Goal: Information Seeking & Learning: Learn about a topic

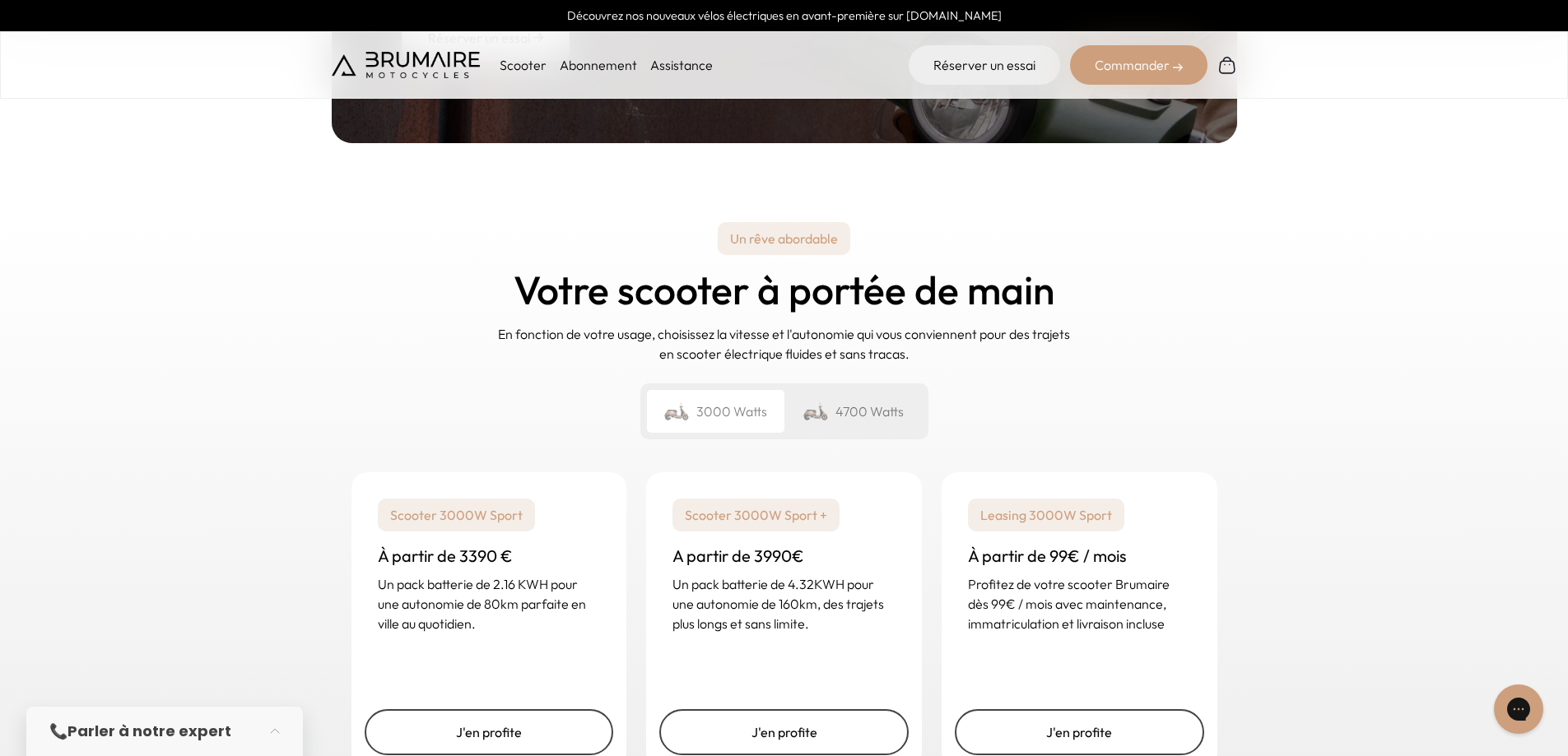
scroll to position [2305, 0]
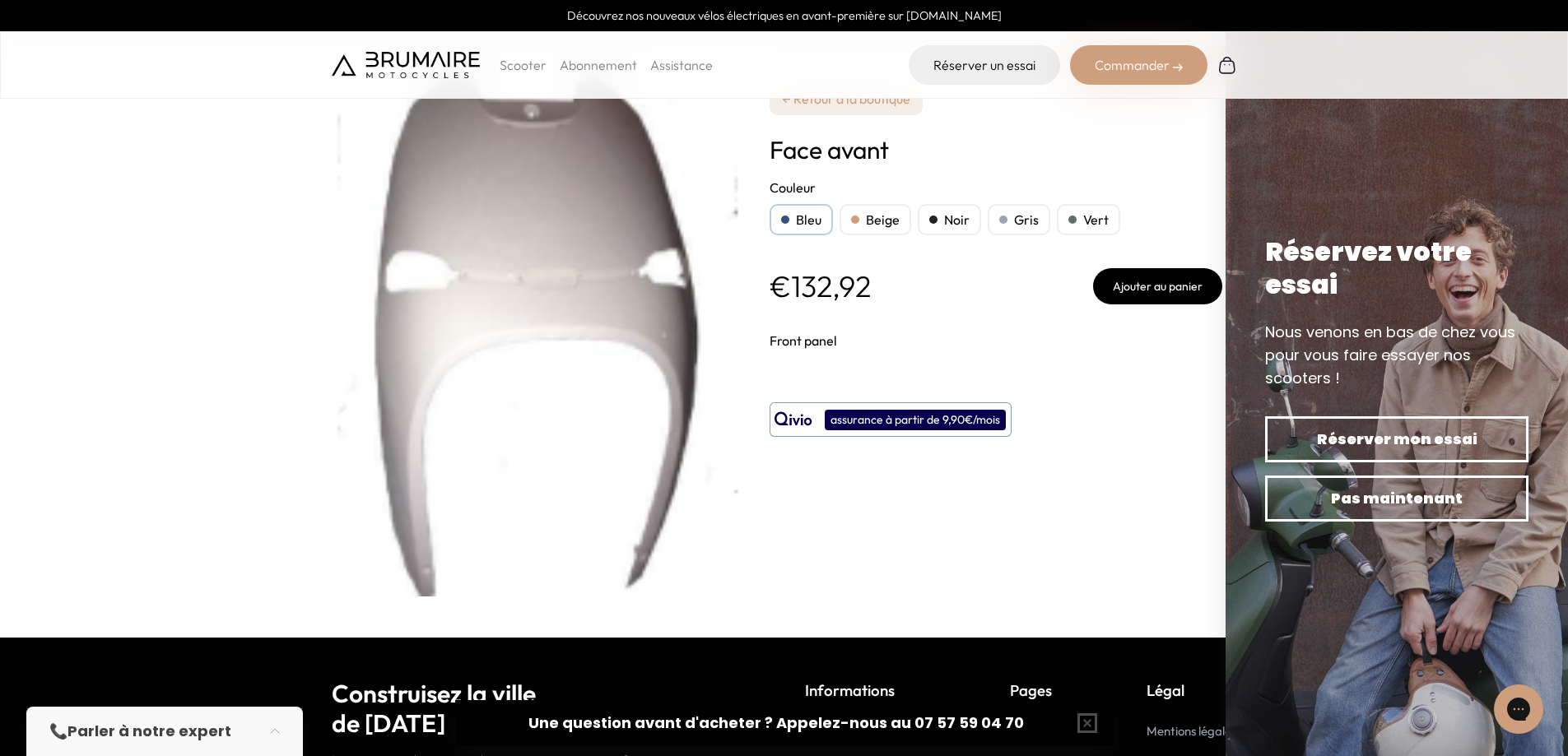
click at [399, 61] on img at bounding box center [405, 65] width 148 height 26
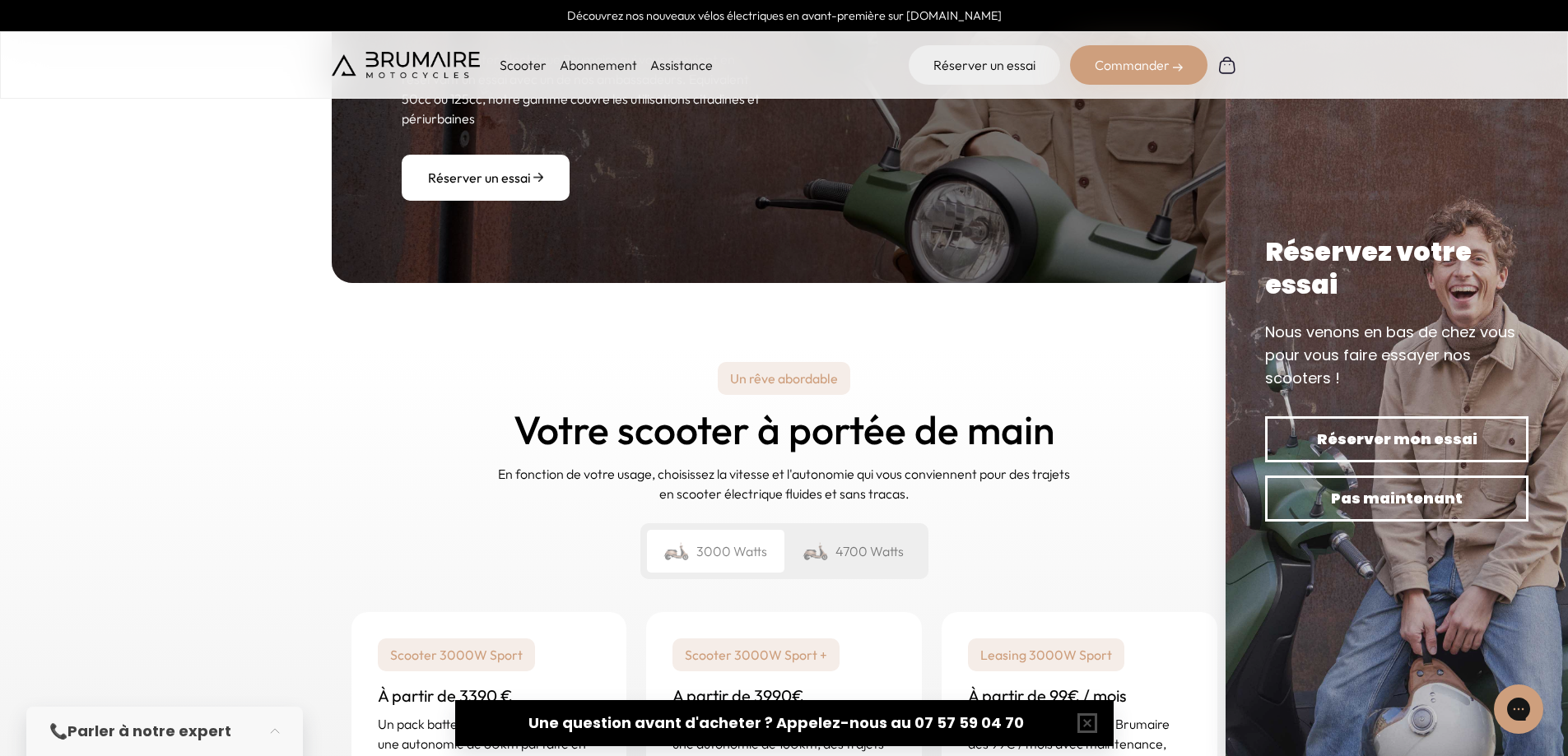
scroll to position [2329, 0]
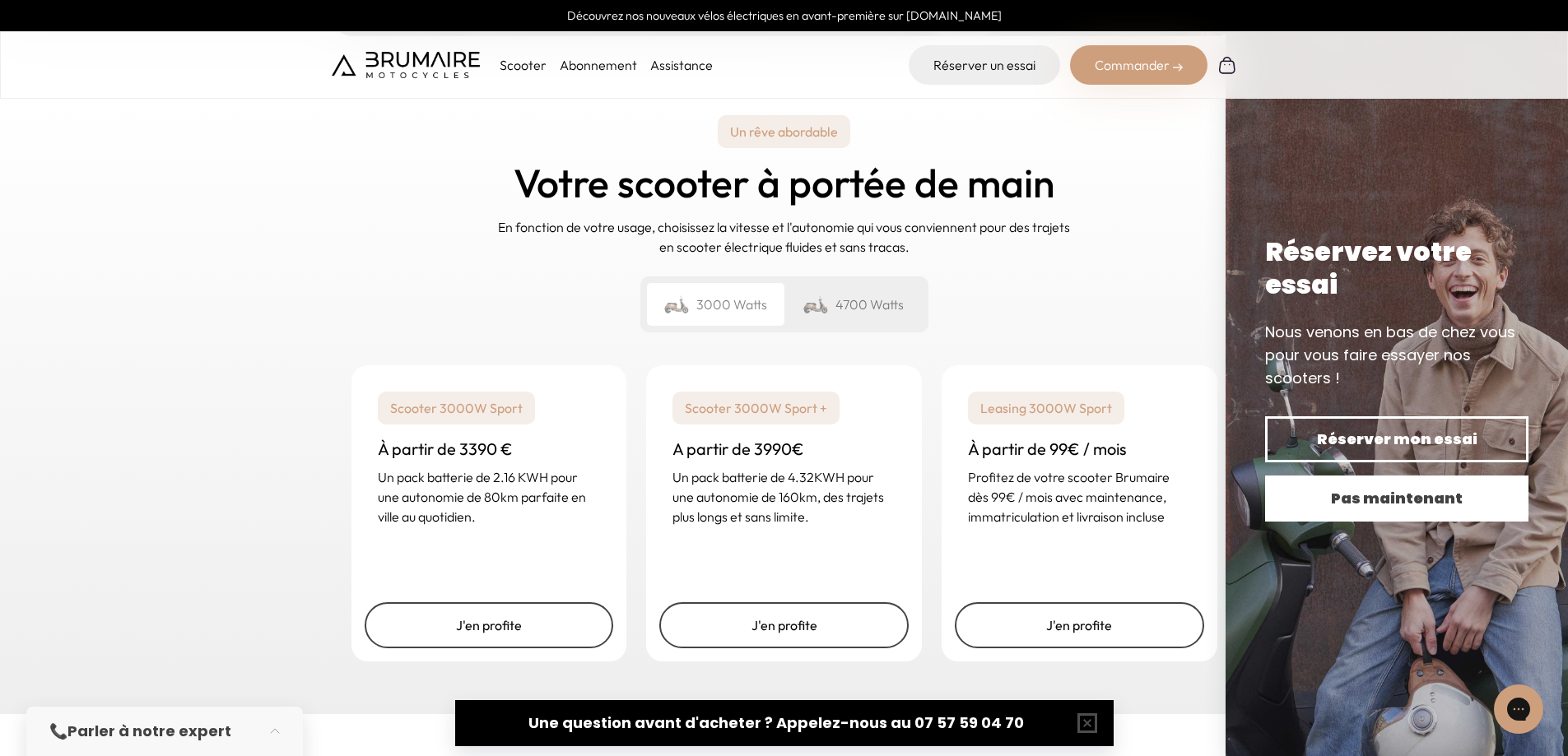
click at [1420, 494] on span "Pas maintenant" at bounding box center [1396, 499] width 206 height 23
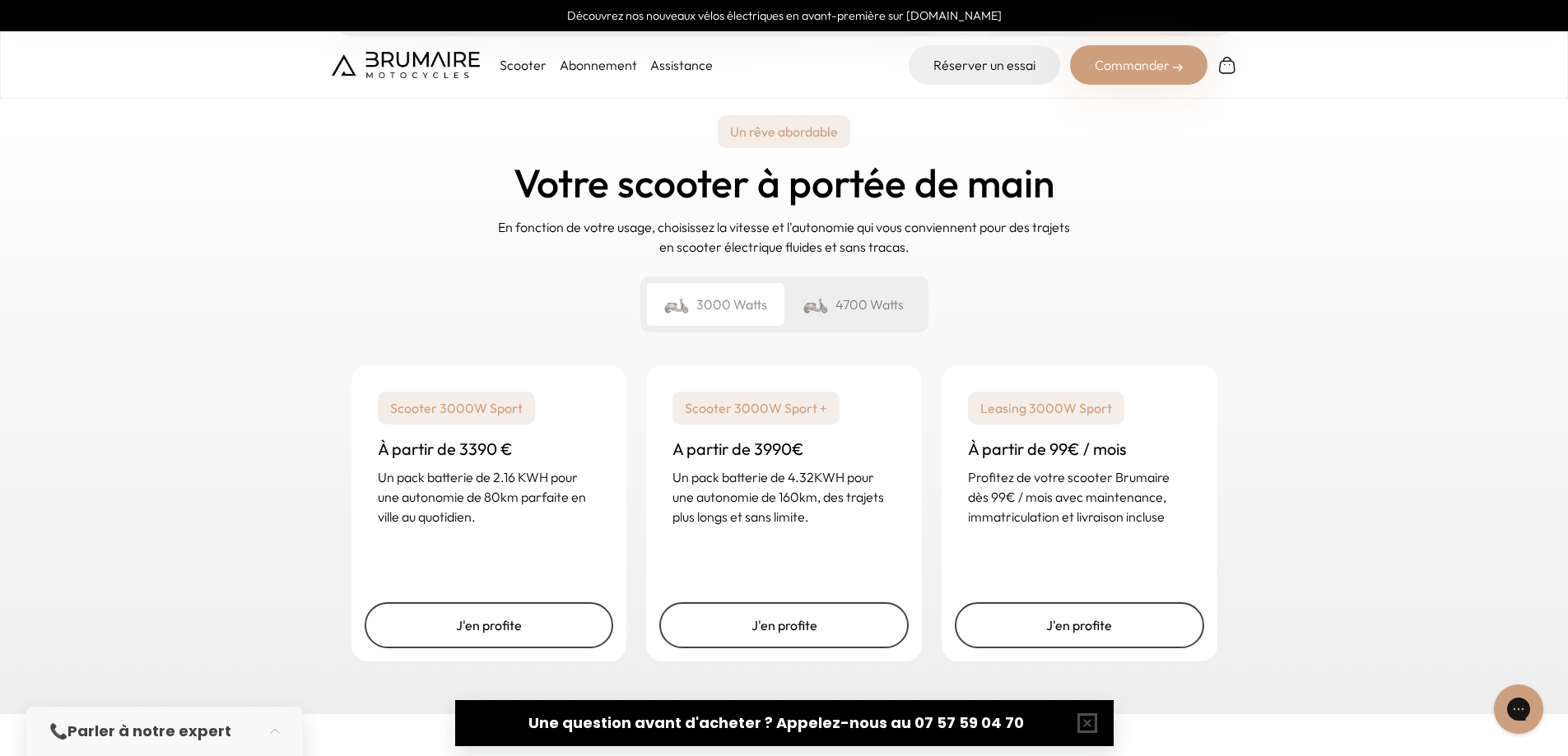
scroll to position [1918, 0]
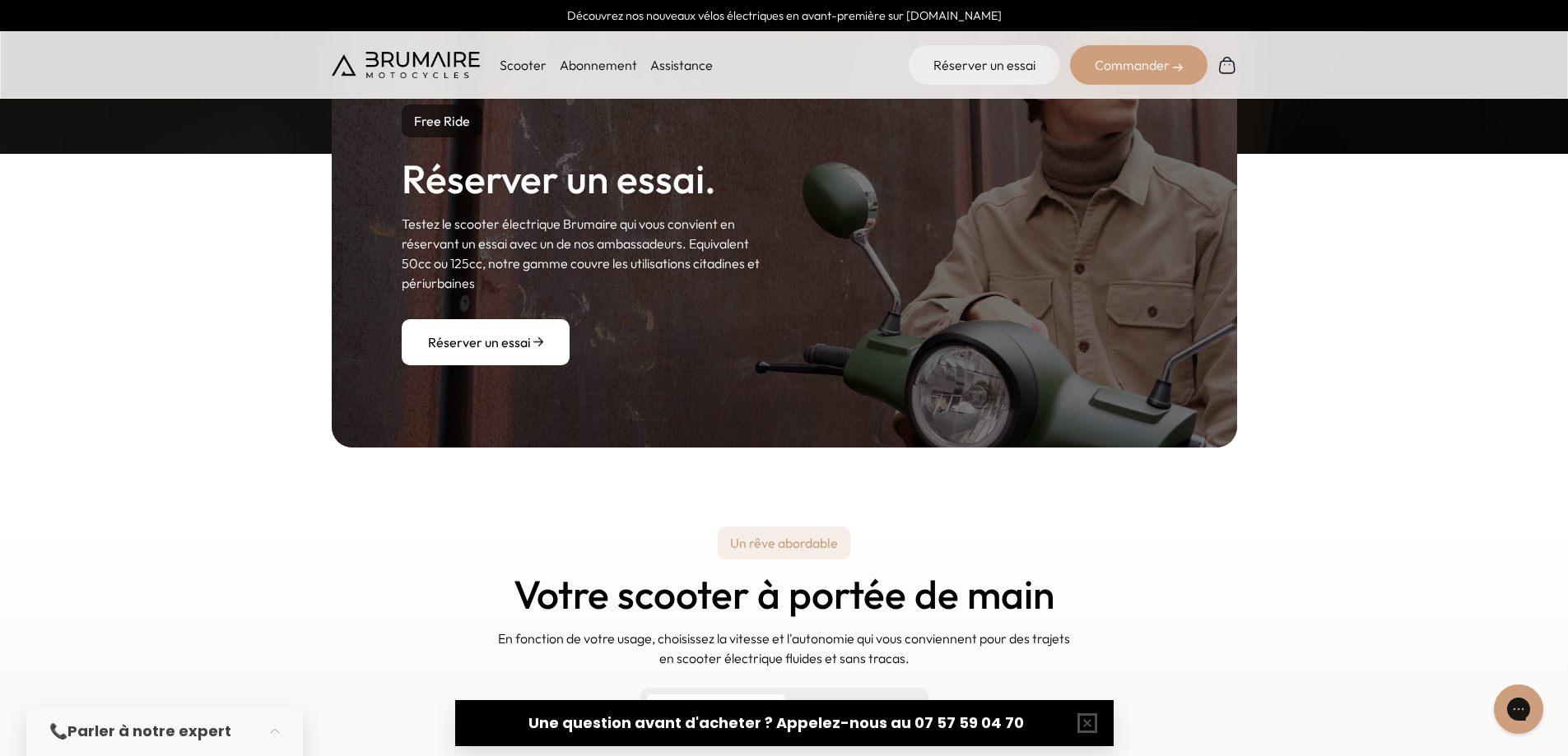
click at [516, 67] on p "Scooter" at bounding box center [523, 65] width 46 height 20
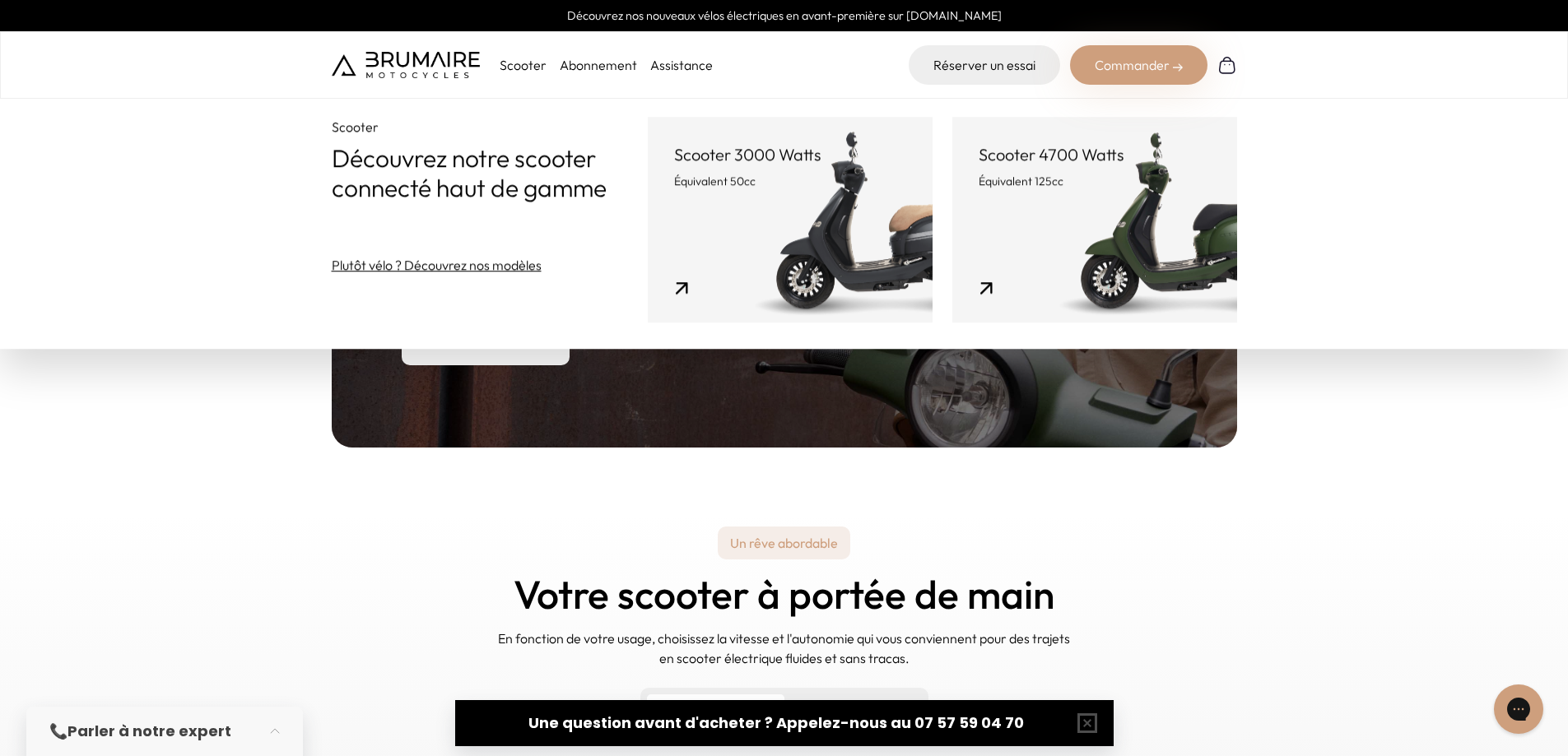
click at [877, 210] on link "Scooter 3000 Watts Équivalent 50cc" at bounding box center [790, 219] width 285 height 206
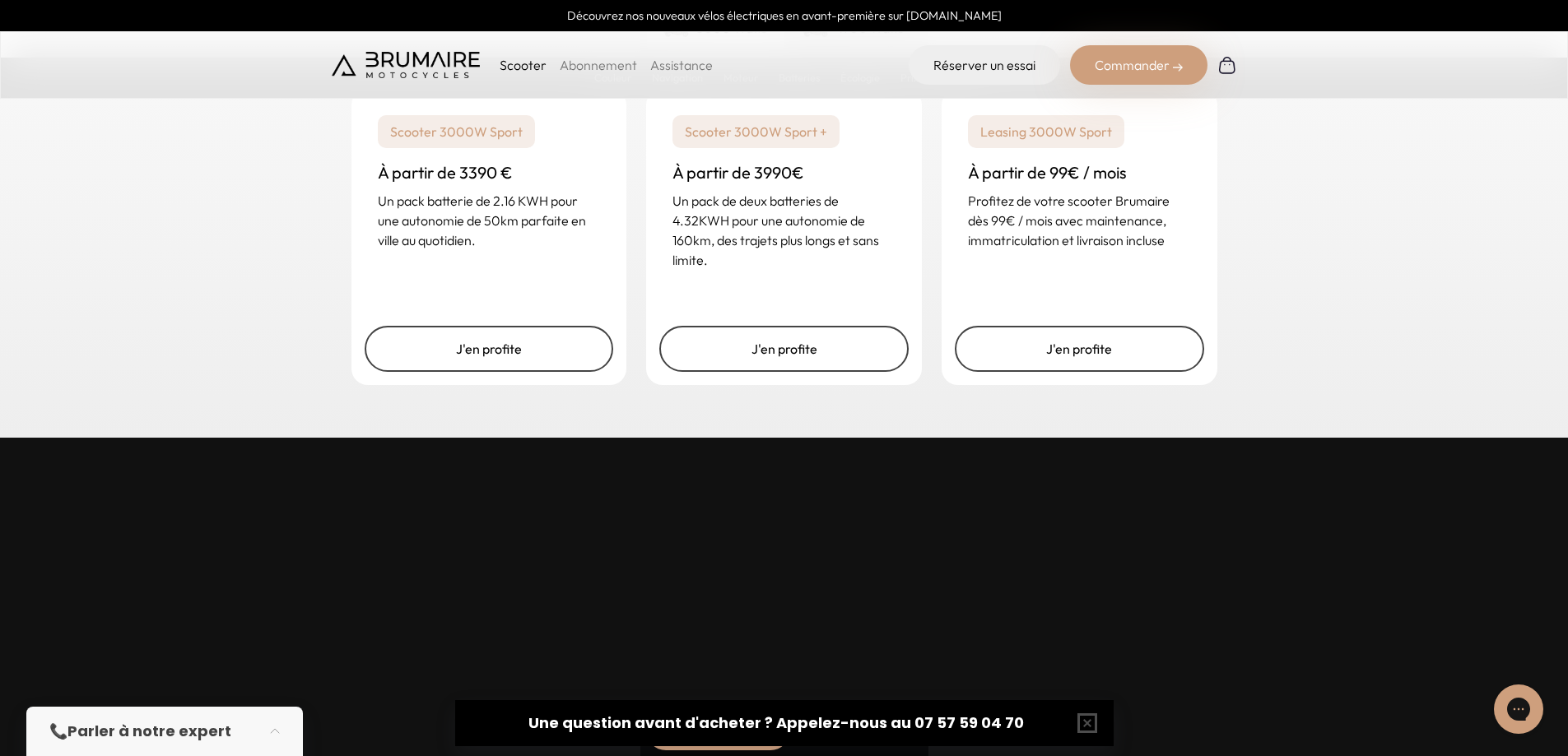
scroll to position [4033, 0]
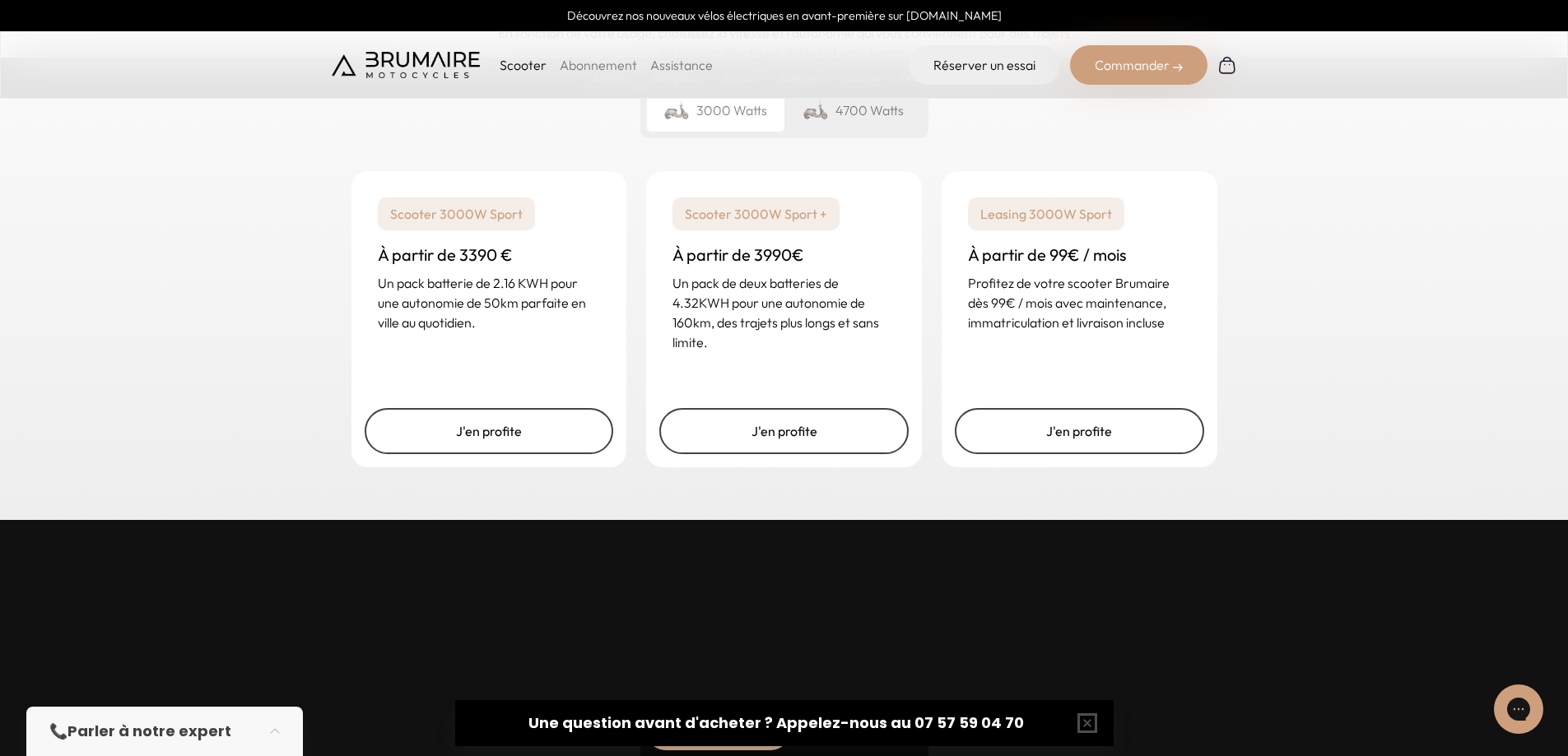
click at [418, 58] on img at bounding box center [405, 65] width 148 height 26
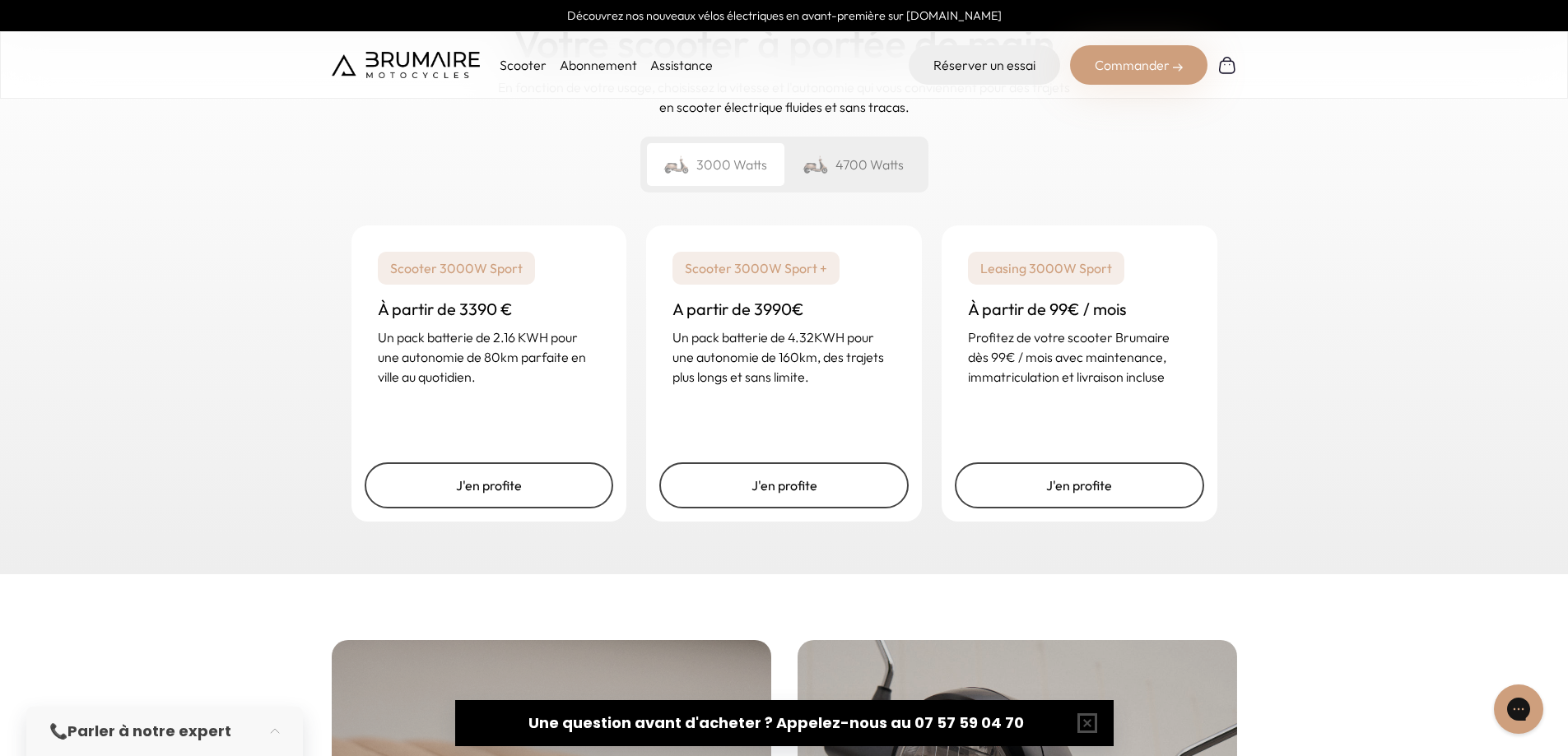
scroll to position [2387, 0]
